Goal: Entertainment & Leisure: Consume media (video, audio)

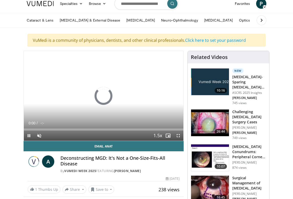
scroll to position [18, 0]
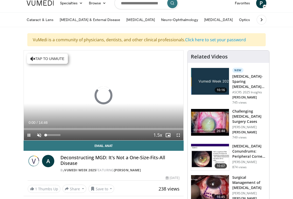
click at [39, 135] on span "Video Player" at bounding box center [39, 135] width 10 height 10
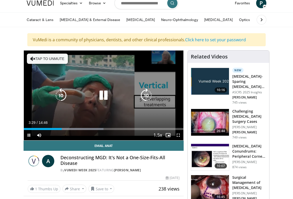
click at [111, 94] on icon "Video Player" at bounding box center [103, 95] width 14 height 14
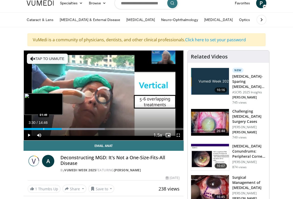
click at [44, 127] on div "Loaded : 50.78% 03:30 01:49" at bounding box center [104, 127] width 160 height 5
click at [35, 127] on div "Loaded : 12.30% 01:49 00:59" at bounding box center [104, 127] width 160 height 5
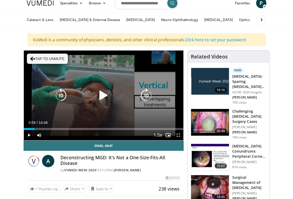
click at [101, 94] on icon "Video Player" at bounding box center [103, 95] width 14 height 14
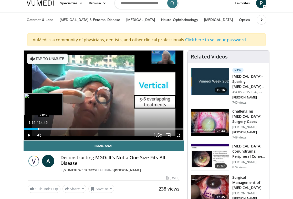
click at [38, 129] on div "Progress Bar" at bounding box center [38, 129] width 1 height 2
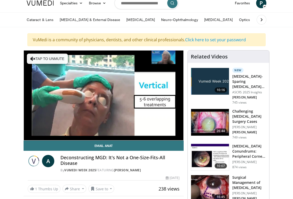
click at [30, 134] on video-js "**********" at bounding box center [104, 96] width 160 height 90
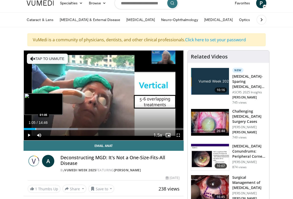
click at [36, 129] on div "Progress Bar" at bounding box center [36, 129] width 1 height 2
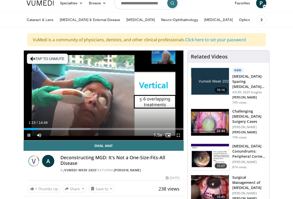
click at [29, 134] on span "Video Player" at bounding box center [29, 135] width 10 height 10
click at [28, 136] on span "Video Player" at bounding box center [29, 135] width 10 height 10
click at [28, 135] on span "Video Player" at bounding box center [29, 135] width 10 height 10
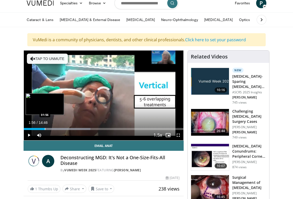
click at [45, 129] on div "Progress Bar" at bounding box center [45, 129] width 1 height 2
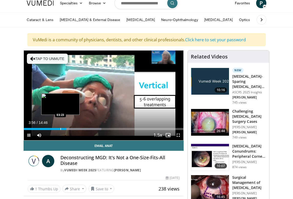
click at [61, 129] on div "Progress Bar" at bounding box center [61, 129] width 1 height 2
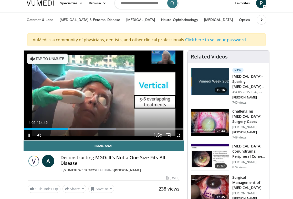
click at [29, 135] on span "Video Player" at bounding box center [29, 135] width 10 height 10
click at [29, 134] on span "Video Player" at bounding box center [29, 135] width 10 height 10
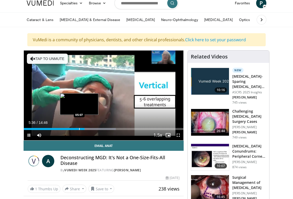
click at [79, 128] on div "Loaded : 57.55% 05:36 05:07" at bounding box center [104, 127] width 160 height 5
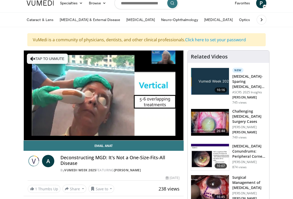
click at [28, 135] on video-js "**********" at bounding box center [104, 96] width 160 height 90
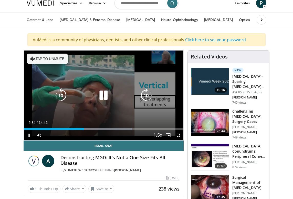
click at [28, 135] on span "Video Player" at bounding box center [29, 135] width 10 height 10
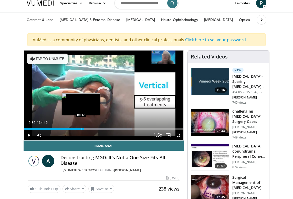
click at [81, 129] on div "Progress Bar" at bounding box center [81, 129] width 1 height 2
click at [81, 130] on div "Progress Bar" at bounding box center [81, 129] width 1 height 2
click at [83, 130] on div "Progress Bar" at bounding box center [83, 129] width 1 height 2
click at [84, 130] on div "Progress Bar" at bounding box center [84, 129] width 1 height 2
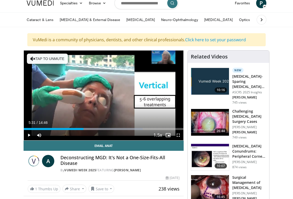
click at [28, 134] on span "Video Player" at bounding box center [29, 135] width 10 height 10
click at [30, 135] on span "Video Player" at bounding box center [29, 135] width 10 height 10
click at [82, 128] on div "Progress Bar" at bounding box center [82, 129] width 1 height 2
click at [30, 135] on span "Video Player" at bounding box center [29, 135] width 10 height 10
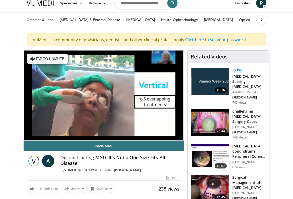
click at [30, 135] on video-js "**********" at bounding box center [104, 96] width 160 height 90
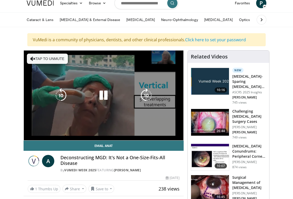
click at [30, 135] on video-js "**********" at bounding box center [104, 96] width 160 height 90
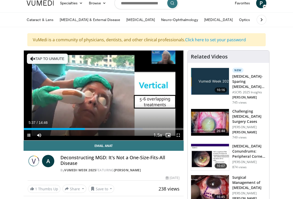
click at [82, 130] on div "Current Time 5:37 / Duration 14:46 Pause Skip Backward Skip Forward Mute 0% Loa…" at bounding box center [104, 135] width 160 height 10
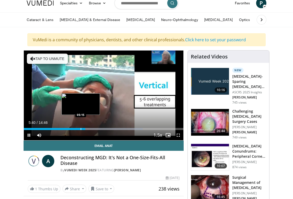
click at [81, 129] on div "Progress Bar" at bounding box center [81, 129] width 1 height 2
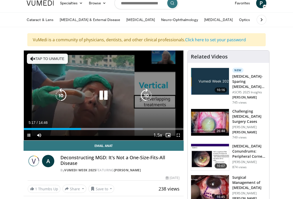
click at [75, 98] on div "Video Player" at bounding box center [104, 95] width 96 height 10
click at [109, 107] on div "10 seconds Tap to unmute" at bounding box center [104, 96] width 160 height 90
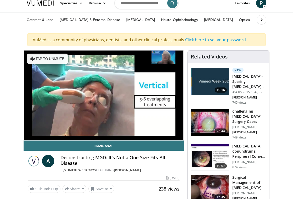
click at [109, 107] on div "10 seconds Tap to unmute" at bounding box center [104, 96] width 160 height 90
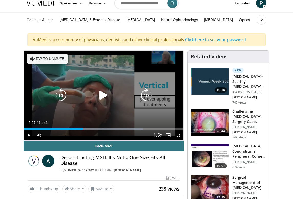
click at [109, 108] on div "10 seconds Tap to unmute" at bounding box center [104, 96] width 160 height 90
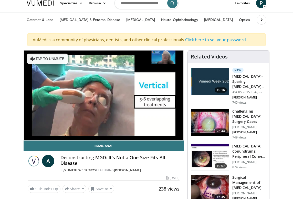
click at [109, 108] on div "10 seconds Tap to unmute" at bounding box center [104, 96] width 160 height 90
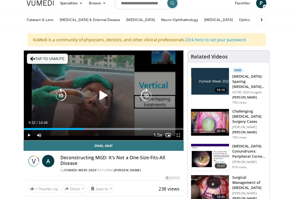
click at [61, 112] on div "10 seconds Tap to unmute" at bounding box center [104, 96] width 160 height 90
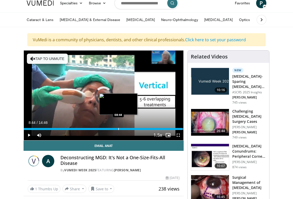
click at [119, 129] on div "Progress Bar" at bounding box center [119, 129] width 1 height 2
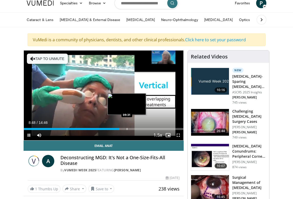
click at [127, 129] on div "Progress Bar" at bounding box center [127, 129] width 1 height 2
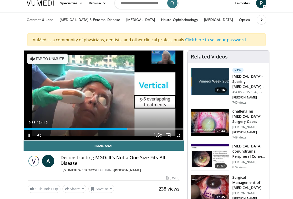
click at [129, 130] on div "Current Time 9:33 / Duration 14:46 Pause Skip Backward Skip Forward Mute 0% Loa…" at bounding box center [104, 135] width 160 height 10
drag, startPoint x: 117, startPoint y: 126, endPoint x: 100, endPoint y: 127, distance: 17.2
click at [100, 127] on div "Loaded : 0.00% 07:02 07:02" at bounding box center [104, 127] width 160 height 5
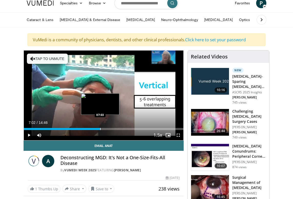
click at [100, 127] on div "Loaded : 0.00% 07:02 07:03" at bounding box center [104, 127] width 160 height 5
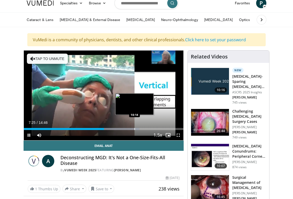
click at [135, 127] on div "Loaded : 72.33% 07:25 10:14" at bounding box center [104, 127] width 160 height 5
click at [131, 128] on div "Progress Bar" at bounding box center [131, 129] width 1 height 2
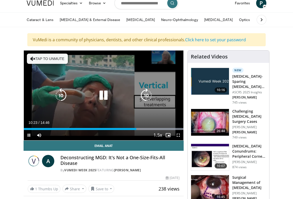
click at [133, 82] on div "10 seconds Tap to unmute" at bounding box center [104, 96] width 160 height 90
